Goal: Task Accomplishment & Management: Use online tool/utility

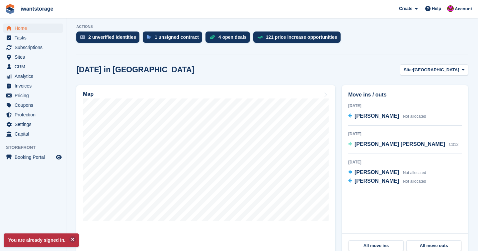
scroll to position [127, 0]
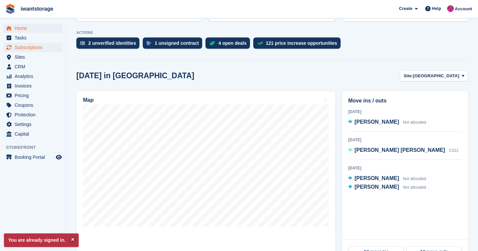
click at [21, 48] on span "Subscriptions" at bounding box center [35, 47] width 40 height 9
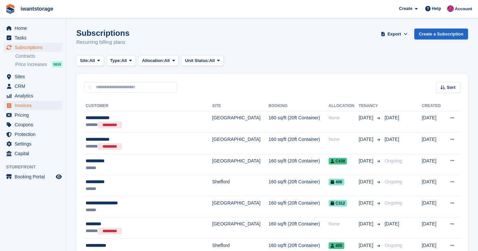
click at [23, 105] on span "Invoices" at bounding box center [35, 105] width 40 height 9
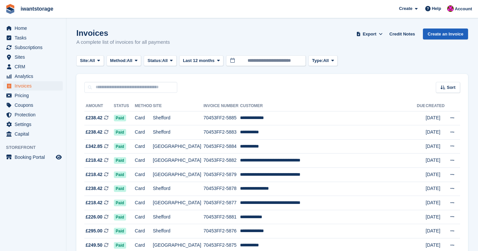
click at [448, 33] on link "Create an Invoice" at bounding box center [445, 34] width 45 height 11
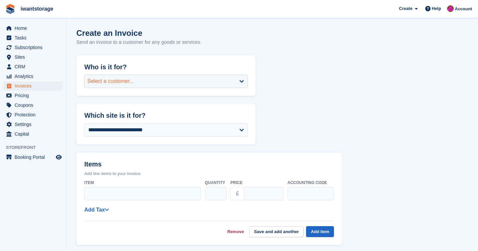
click at [122, 81] on div "Select a customer..." at bounding box center [110, 81] width 47 height 8
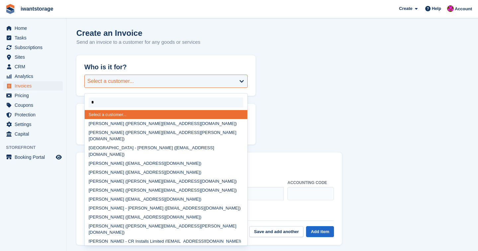
type input "**"
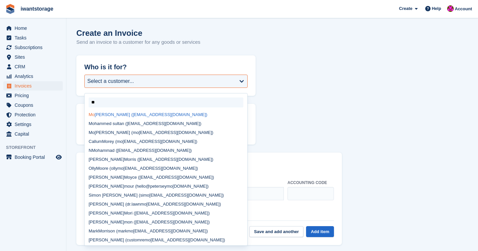
click at [106, 114] on div "Mo hammed Akhtar (beebleenu@gmail.com)" at bounding box center [166, 114] width 163 height 9
select select "******"
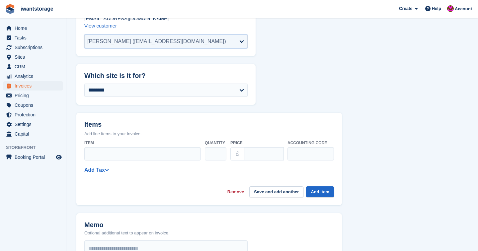
scroll to position [101, 0]
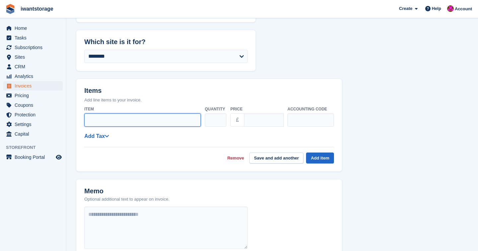
click at [99, 116] on input "Item" at bounding box center [142, 120] width 117 height 13
type input "**********"
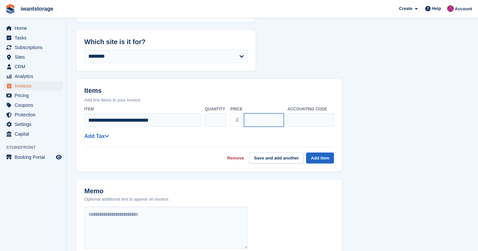
drag, startPoint x: 251, startPoint y: 120, endPoint x: 243, endPoint y: 119, distance: 8.0
click at [243, 119] on div "£ ****" at bounding box center [256, 120] width 53 height 13
type input "******"
click at [91, 138] on div "**********" at bounding box center [209, 136] width 250 height 8
click at [99, 137] on link "Add Tax" at bounding box center [96, 136] width 25 height 6
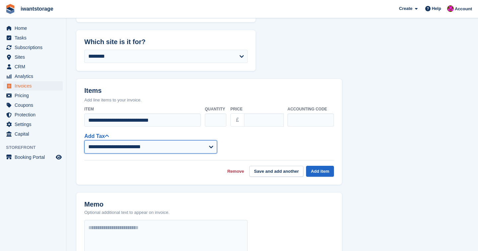
select select "**"
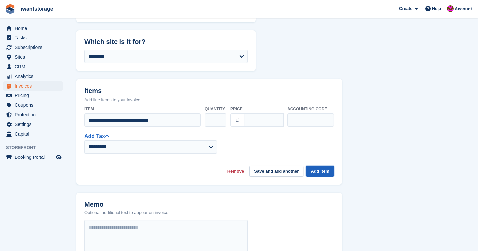
click at [323, 167] on button "Add item" at bounding box center [320, 171] width 28 height 11
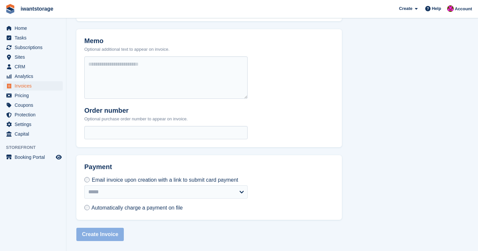
scroll to position [240, 0]
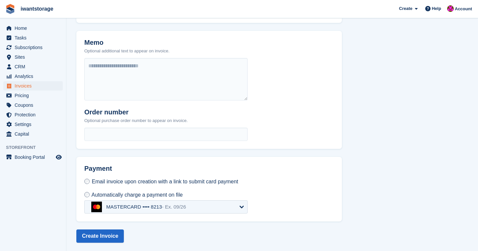
click at [157, 205] on div "MASTERCARD •••• 8213 - Ex. 09/26" at bounding box center [146, 207] width 80 height 6
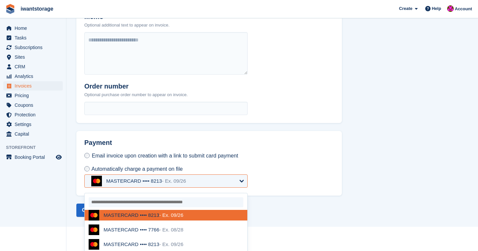
scroll to position [266, 0]
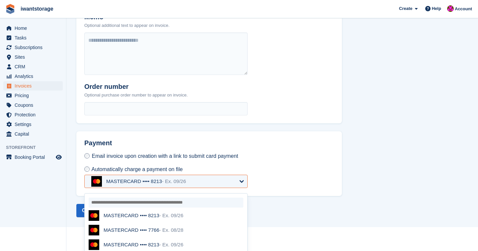
click at [159, 213] on div "MASTERCARD •••• 8213 - Ex. 09/26" at bounding box center [144, 216] width 80 height 6
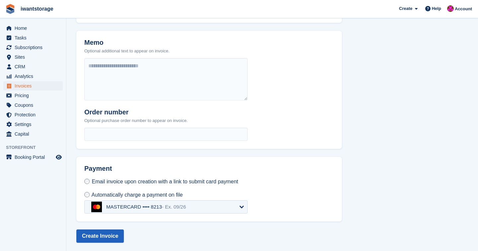
click at [100, 238] on button "Create Invoice" at bounding box center [99, 236] width 47 height 13
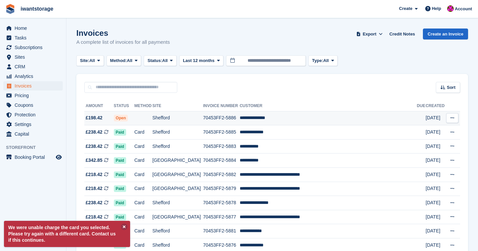
click at [99, 117] on span "£198.42" at bounding box center [94, 118] width 17 height 7
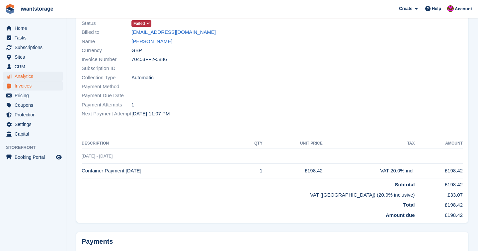
scroll to position [57, 0]
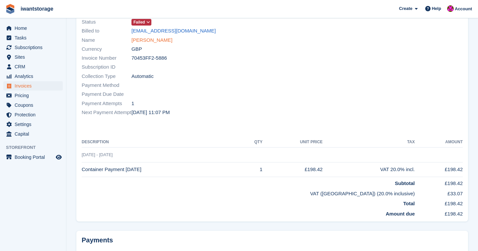
click at [163, 42] on link "[PERSON_NAME]" at bounding box center [151, 41] width 41 height 8
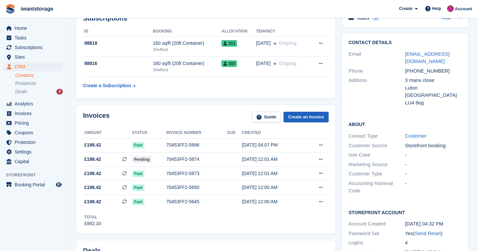
scroll to position [44, 0]
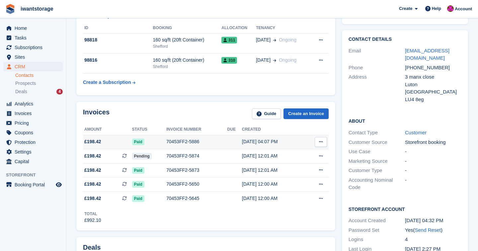
click at [239, 143] on td at bounding box center [234, 142] width 15 height 14
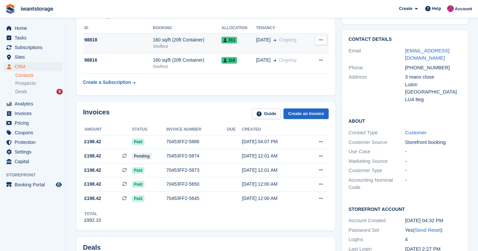
click at [92, 40] on div "98818" at bounding box center [118, 40] width 70 height 7
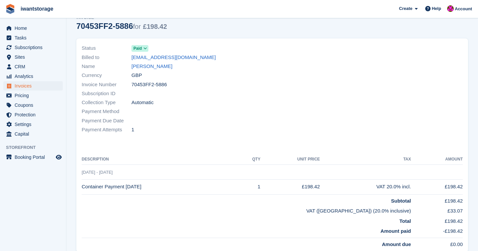
scroll to position [32, 0]
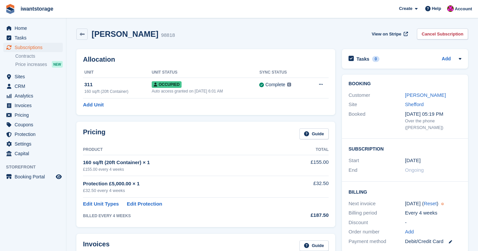
click at [362, 189] on div "Billing Next invoice [DATE] ( Reset ) Billing period Every 4 weeks Discount - O…" at bounding box center [405, 217] width 126 height 71
click at [31, 106] on span "Invoices" at bounding box center [35, 105] width 40 height 9
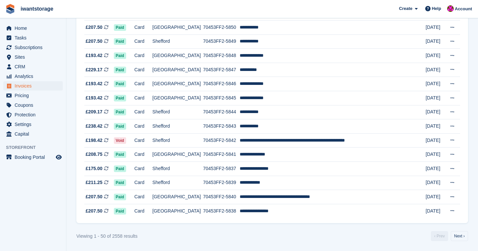
scroll to position [616, 0]
click at [460, 235] on link "Next ›" at bounding box center [459, 236] width 17 height 10
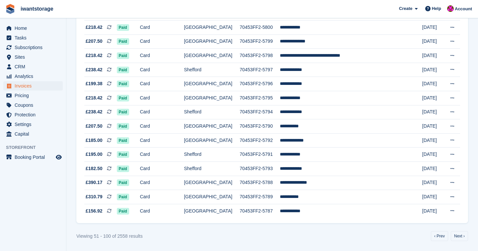
click at [348, 232] on div "Viewing 51 - 100 of 2558 results ‹ Prev Next ›" at bounding box center [272, 236] width 392 height 10
click at [455, 234] on link "Next ›" at bounding box center [459, 236] width 17 height 10
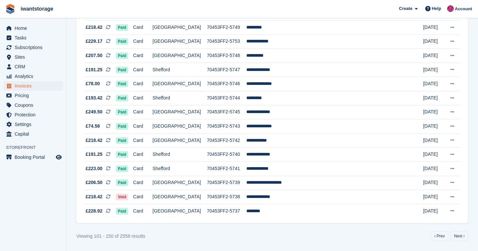
click at [455, 234] on link "Next ›" at bounding box center [459, 236] width 17 height 10
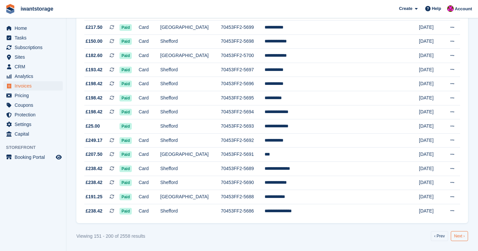
click at [455, 234] on link "Next ›" at bounding box center [459, 236] width 17 height 10
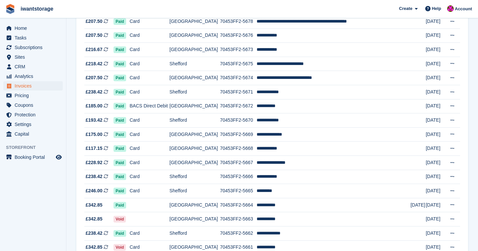
scroll to position [225, 0]
